Goal: Task Accomplishment & Management: Complete application form

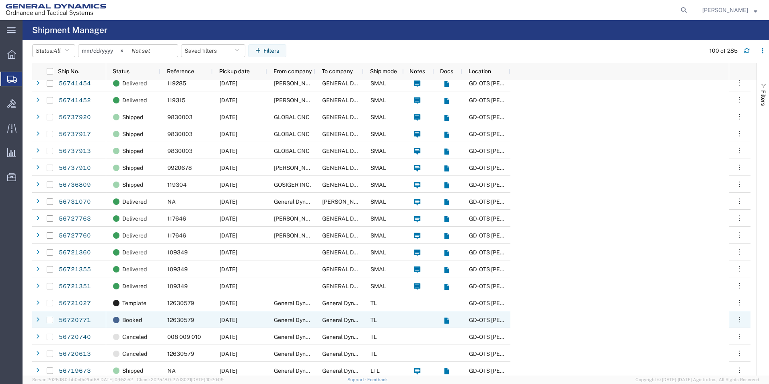
scroll to position [603, 0]
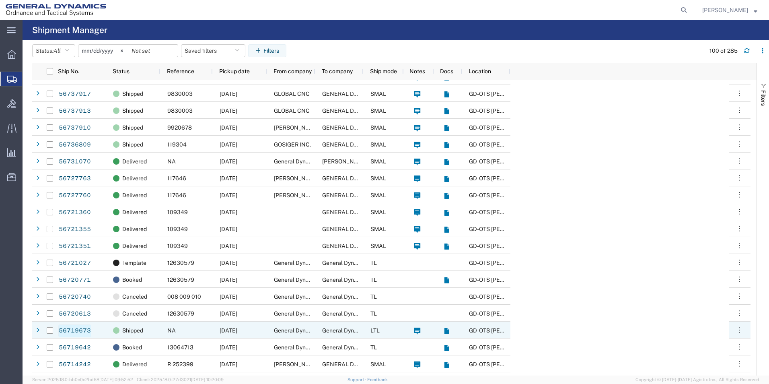
click at [65, 326] on link "56719673" at bounding box center [74, 330] width 33 height 13
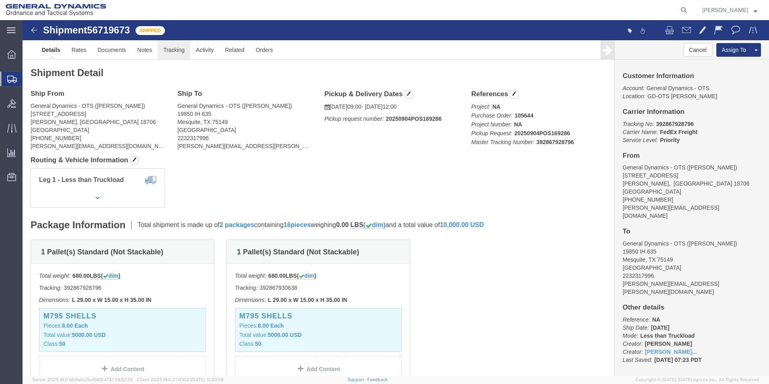
click link "Tracking"
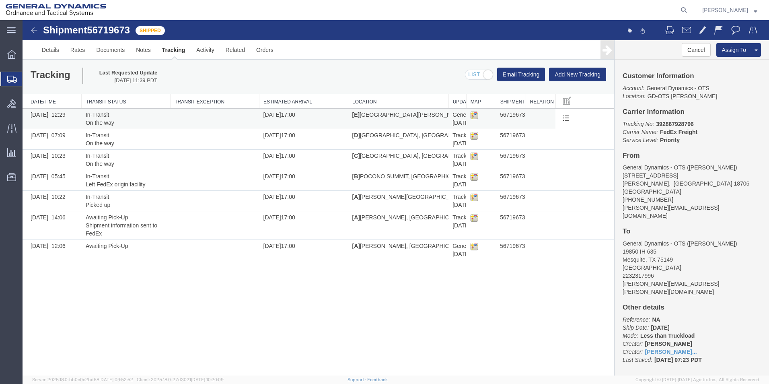
click at [477, 115] on img at bounding box center [474, 115] width 8 height 8
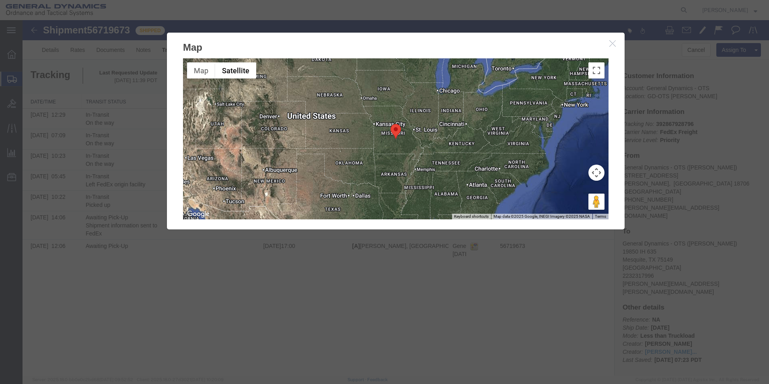
click at [612, 51] on h2 "Map" at bounding box center [396, 44] width 458 height 22
click at [613, 46] on icon "button" at bounding box center [612, 43] width 6 height 7
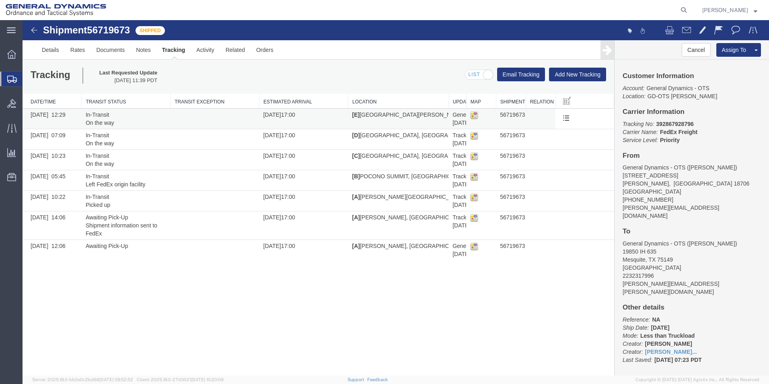
click at [472, 116] on img at bounding box center [474, 115] width 8 height 8
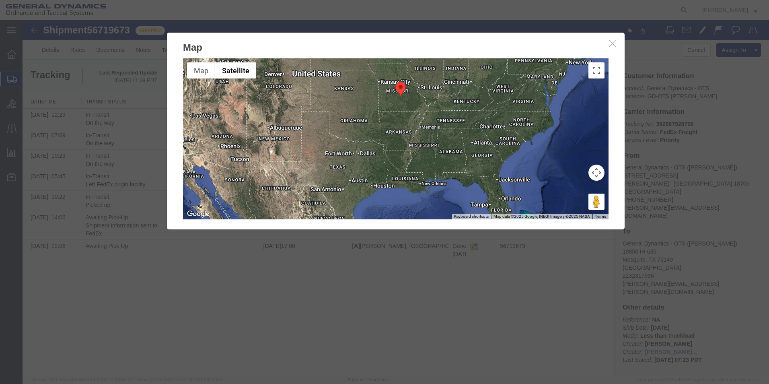
drag, startPoint x: 375, startPoint y: 167, endPoint x: 383, endPoint y: 121, distance: 46.6
click at [383, 121] on div at bounding box center [396, 138] width 426 height 161
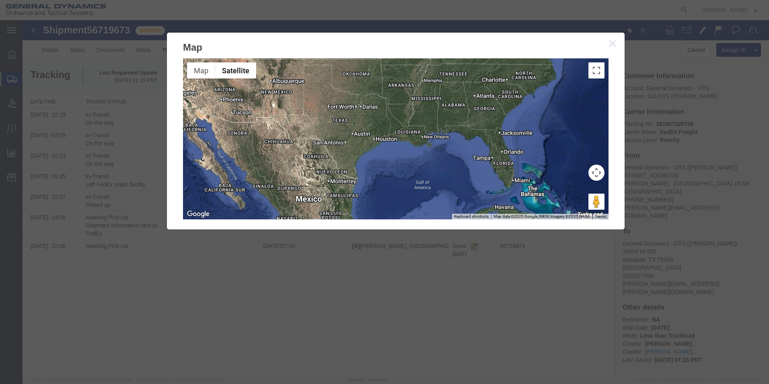
drag, startPoint x: 424, startPoint y: 131, endPoint x: 426, endPoint y: 83, distance: 47.5
click at [426, 83] on div at bounding box center [396, 138] width 426 height 161
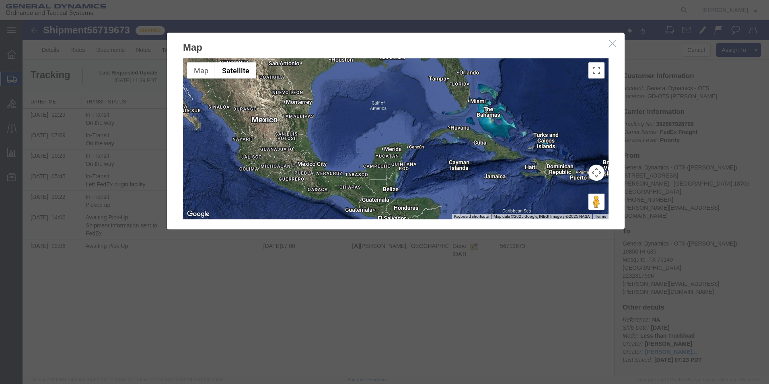
drag, startPoint x: 365, startPoint y: 172, endPoint x: 321, endPoint y: 90, distance: 92.5
click at [321, 90] on div at bounding box center [396, 138] width 426 height 161
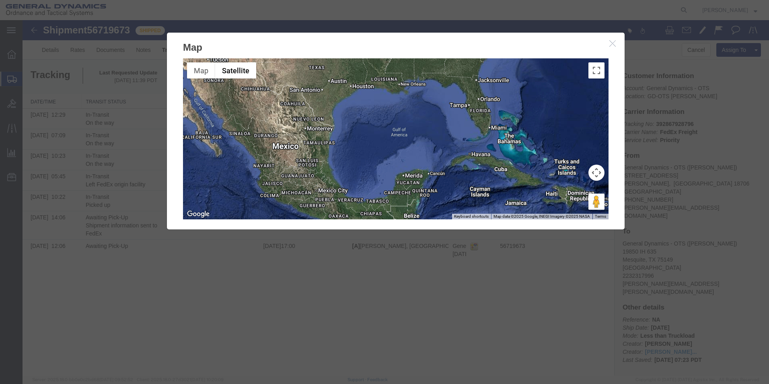
drag, startPoint x: 364, startPoint y: 138, endPoint x: 384, endPoint y: 169, distance: 36.8
click at [384, 169] on div at bounding box center [396, 138] width 426 height 161
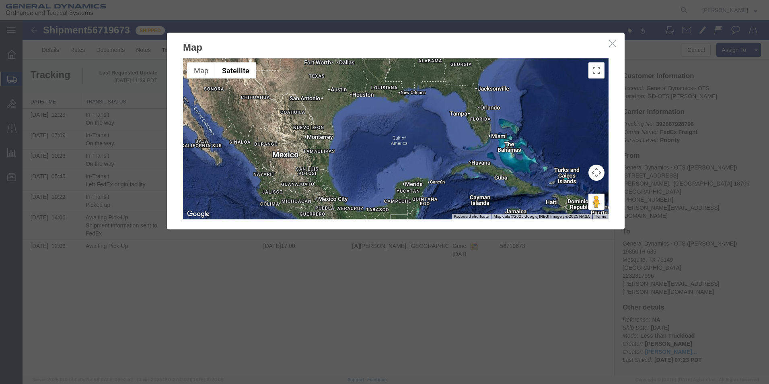
click at [611, 43] on icon "button" at bounding box center [612, 43] width 6 height 7
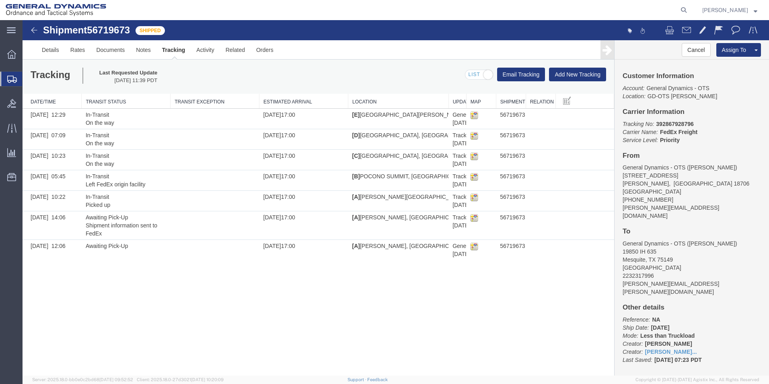
click at [0, 0] on span "Create Shipment" at bounding box center [0, 0] width 0 height 0
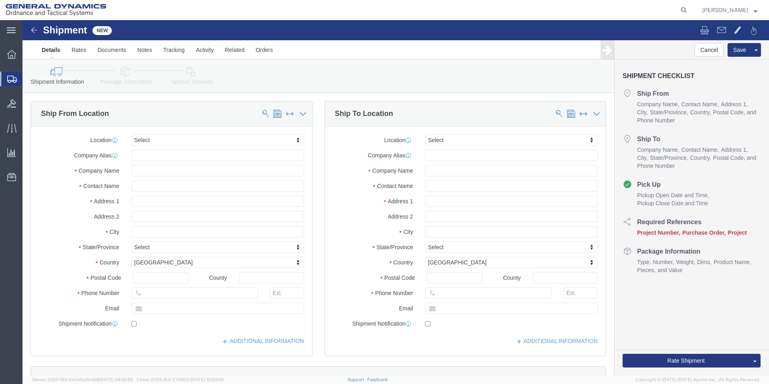
select select
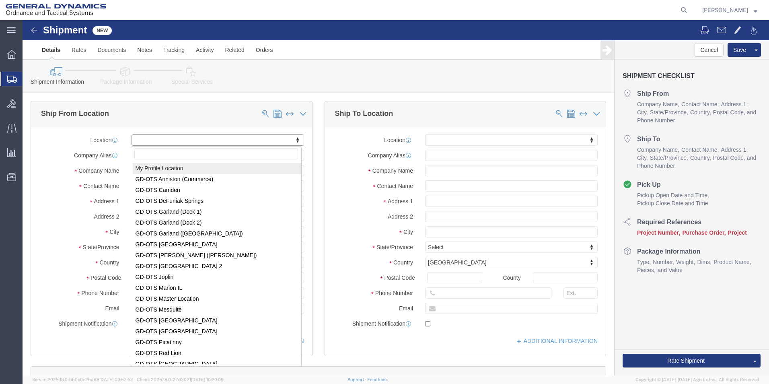
select select "MYPROFILE"
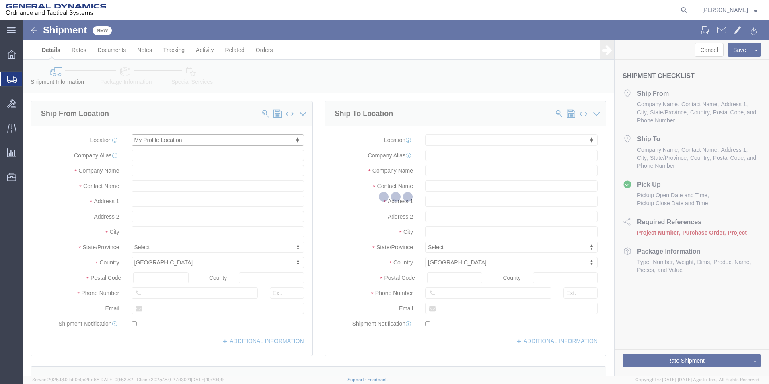
select select "PA"
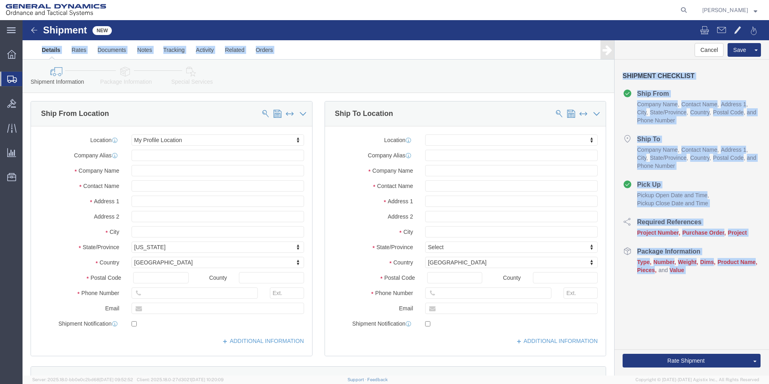
drag, startPoint x: 370, startPoint y: 12, endPoint x: -306, endPoint y: 12, distance: 675.3
click html "Shipment New Details Rates Documents Notes Tracking Activity Related Orders Can…"
click input "text"
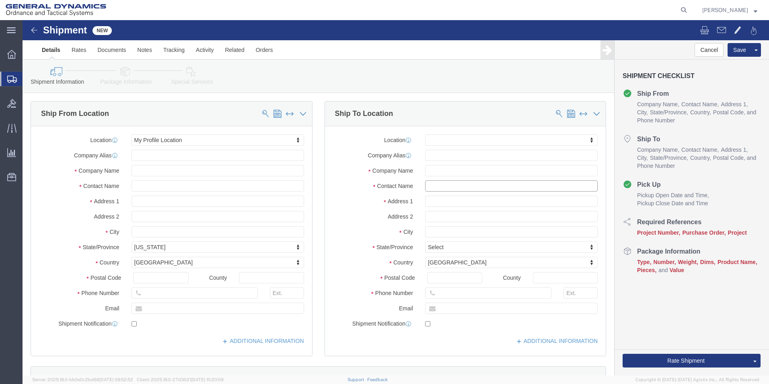
click input "text"
paste input "[PERSON_NAME]"
type input "[PERSON_NAME]"
click input "text"
paste input "[PERSON_NAME]"
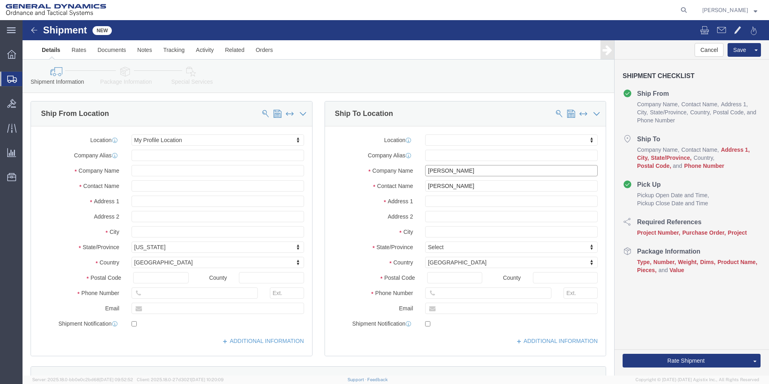
type input "[PERSON_NAME]"
click input "text"
paste input "[STREET_ADDRESS]"
type input "[STREET_ADDRESS]"
click input "text"
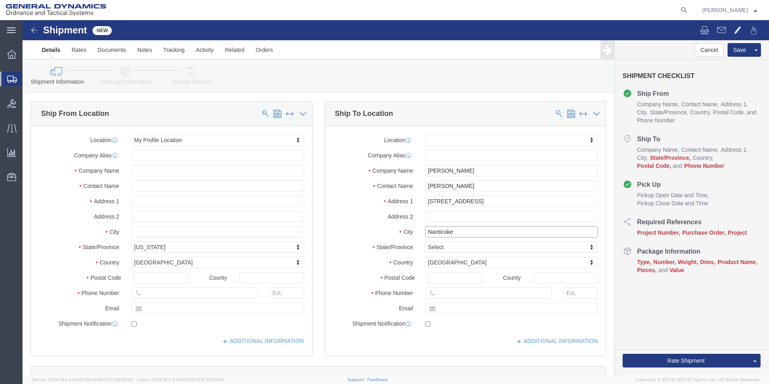
type input "Nanticoke"
type input "pe"
click input "Postal Code"
type input "18634"
click input "text"
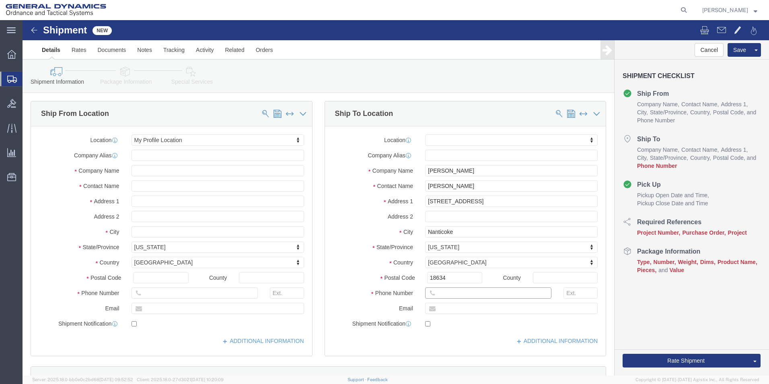
click input "text"
paste input "[PHONE_NUMBER]"
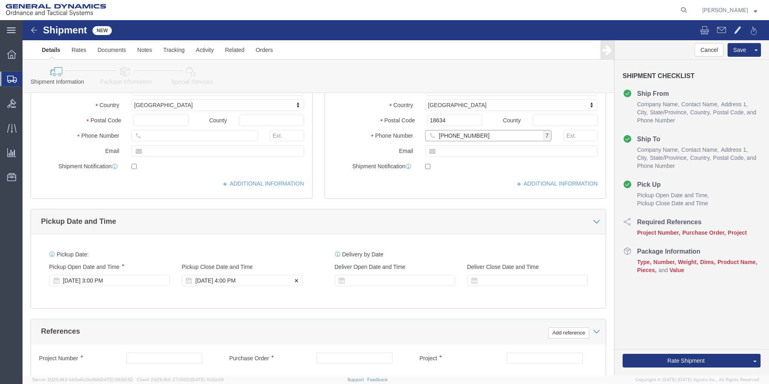
scroll to position [161, 0]
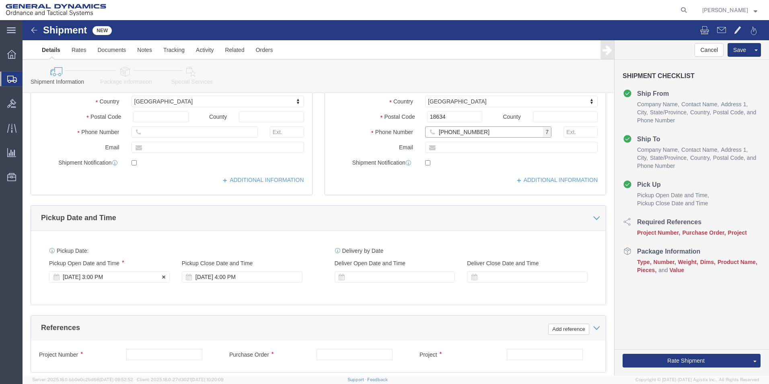
type input "[PHONE_NUMBER]"
click div "[DATE] 3:00 PM"
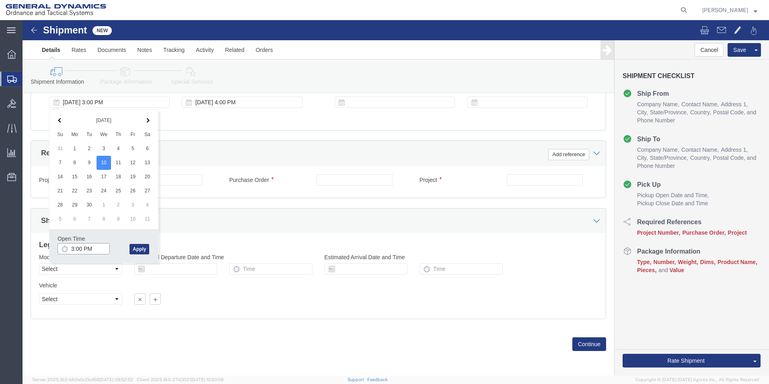
click input "3:00 PM"
click input "9:00 PM"
type input "9:00 AM"
click button "Apply"
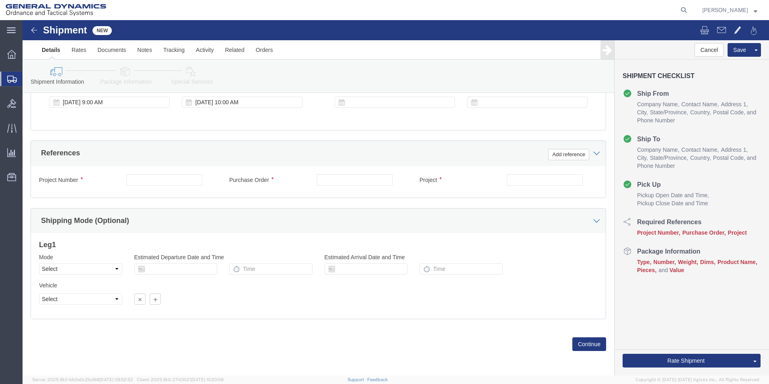
scroll to position [255, 0]
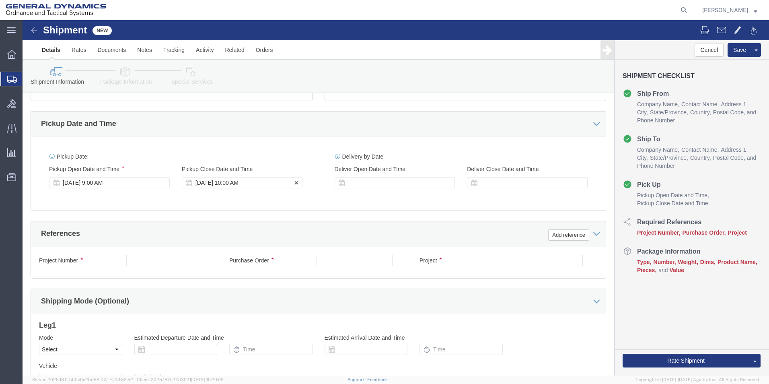
click div "[DATE] 10:00 AM"
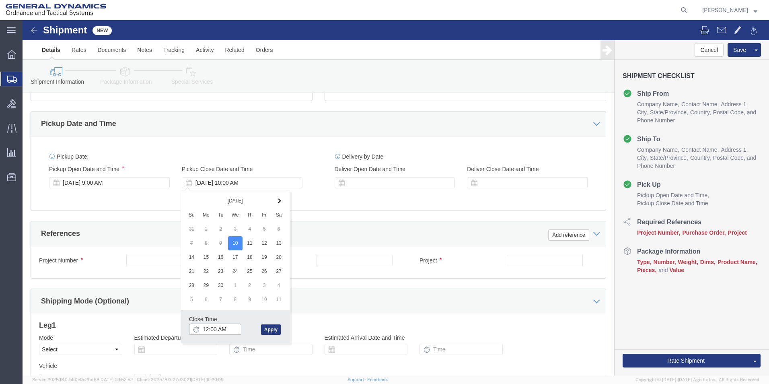
click input "12:00 AM"
type input "12:00 PM"
click button "Apply"
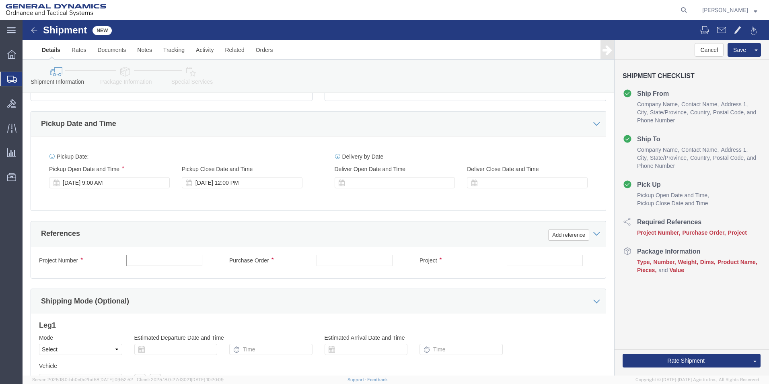
click input "text"
type input "NA"
click input "text"
type input "NA"
click input "text"
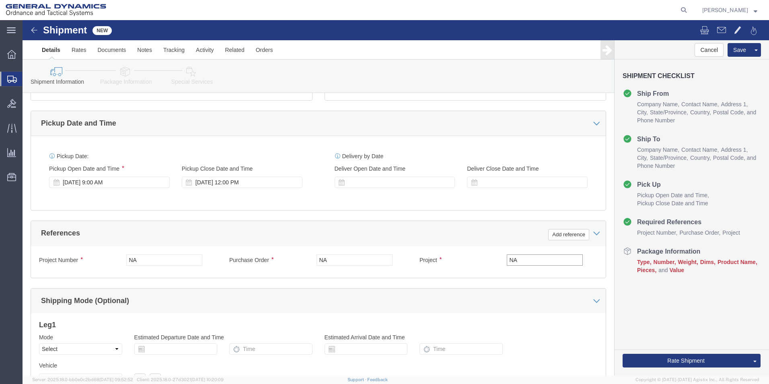
scroll to position [335, 0]
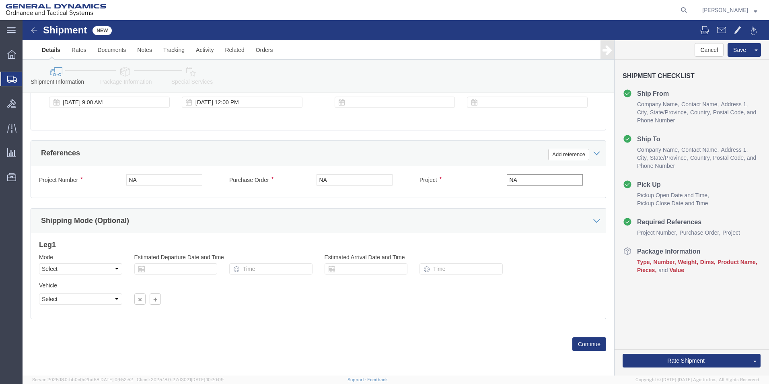
type input "NA"
click div "Previous Continue"
click button "Continue"
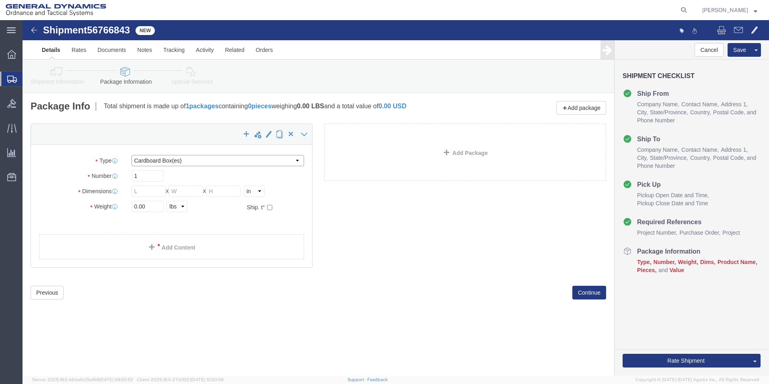
click select "Select Bale(s) Basket(s) Bolt(s) Bottle(s) Buckets Bulk Bundle(s) Can(s) Cardbo…"
select select "ENV"
click select "Select Bale(s) Basket(s) Bolt(s) Bottle(s) Buckets Bulk Bundle(s) Can(s) Cardbo…"
type input "9.50"
type input "12.50"
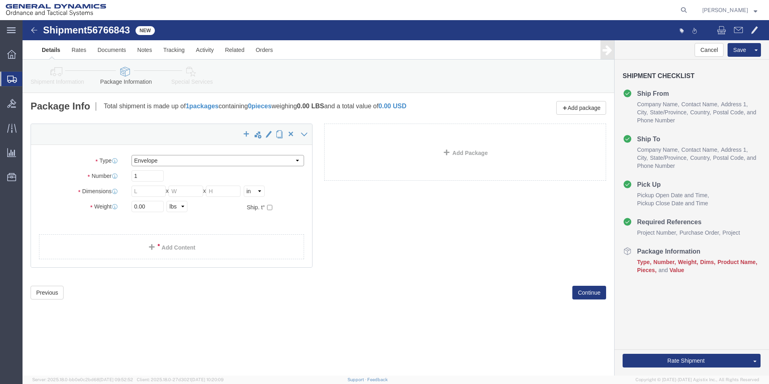
type input "0.25"
type input "1"
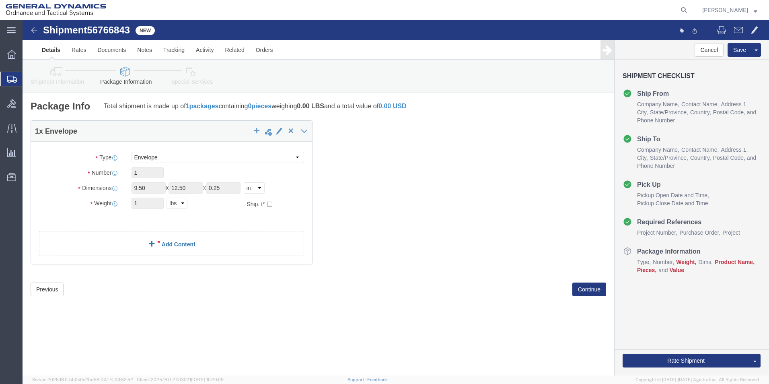
click span
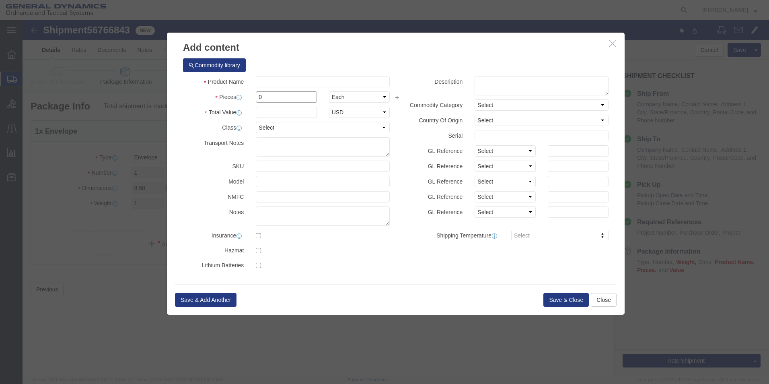
click input "0"
type input "1"
click input "text"
type input "Slip"
click input "text"
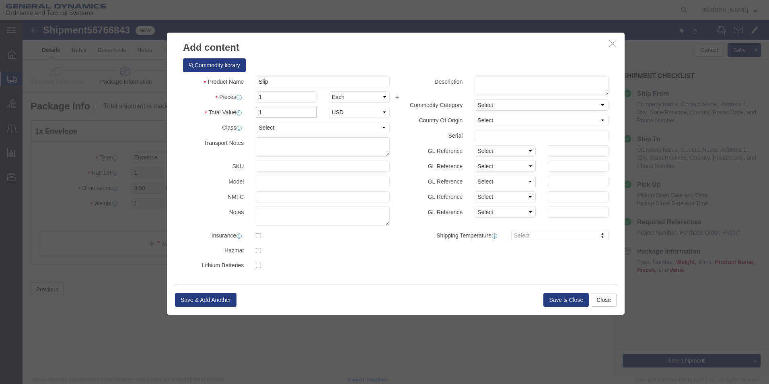
type input "1"
click h3 "Add content"
click select "Select 50 55 60 65 70 85 92.5 100 125 175 250 300 400"
select select "70"
click select "Select 50 55 60 65 70 85 92.5 100 125 175 250 300 400"
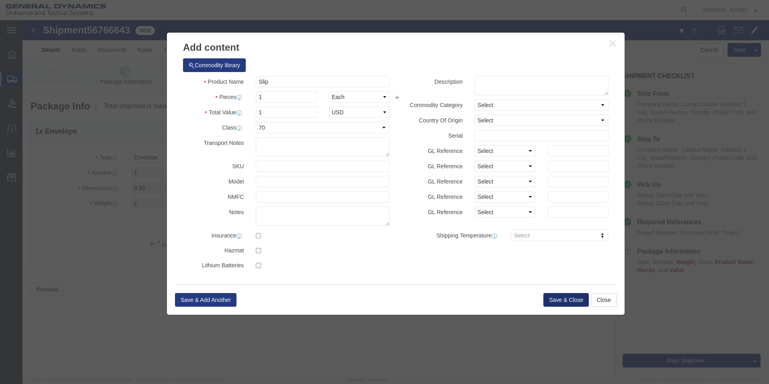
click button "Save & Close"
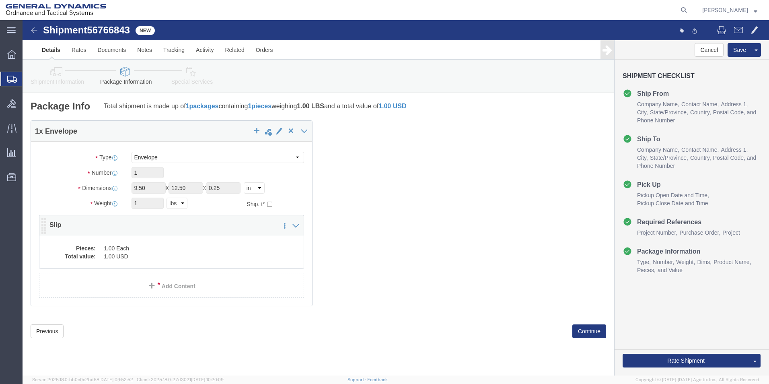
click dd "1.00 USD"
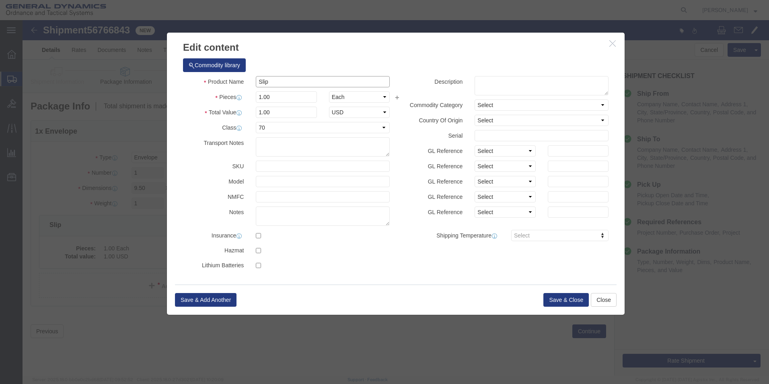
drag, startPoint x: 260, startPoint y: 62, endPoint x: 146, endPoint y: 53, distance: 113.8
click div "Commodity library Product Name Slip Pieces 1.00 Select Bag Barrels 100Board Fee…"
type input "Document"
click h3 "Edit content"
click button "Save & Close"
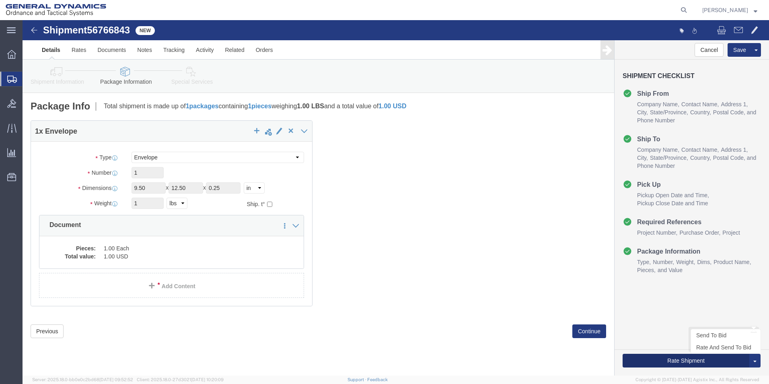
click button "Rate Shipment"
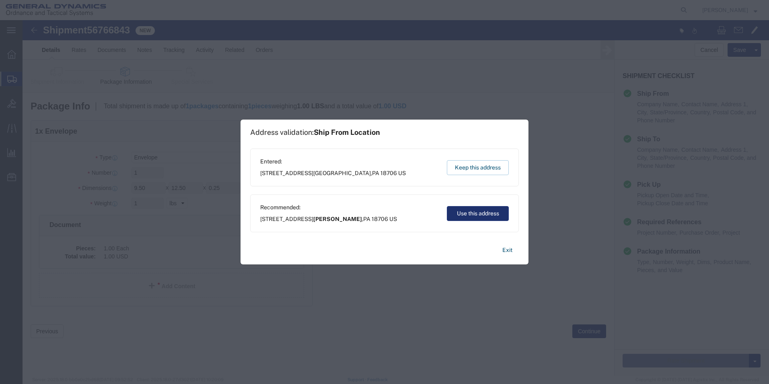
click at [493, 213] on button "Use this address" at bounding box center [478, 213] width 62 height 15
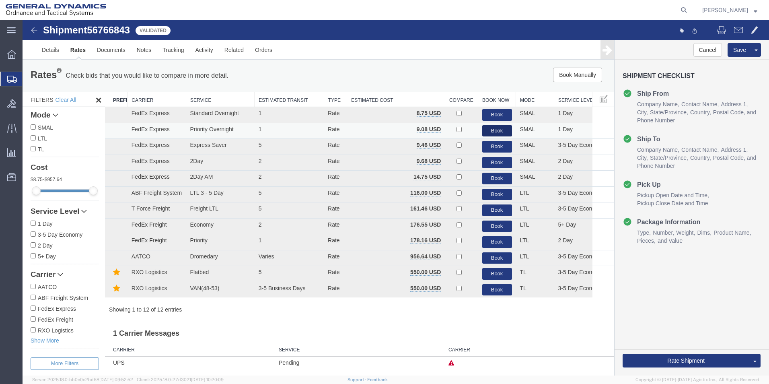
click at [493, 125] on button "Book" at bounding box center [497, 131] width 30 height 12
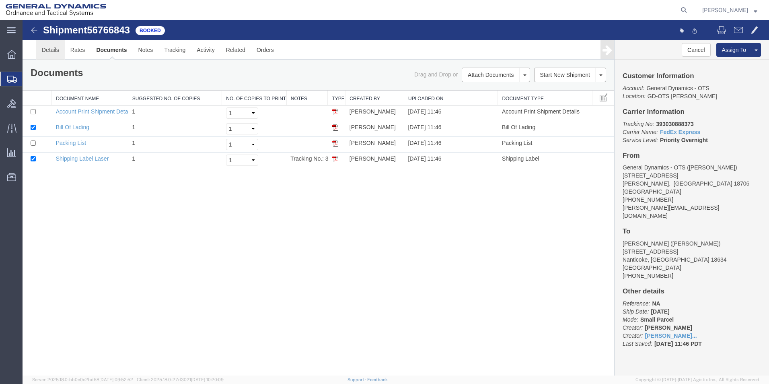
click at [41, 49] on link "Details" at bounding box center [50, 49] width 29 height 19
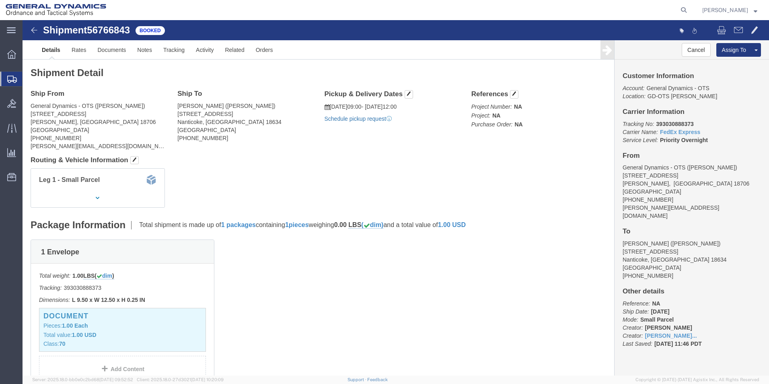
click link "Schedule pickup request"
